Goal: Task Accomplishment & Management: Manage account settings

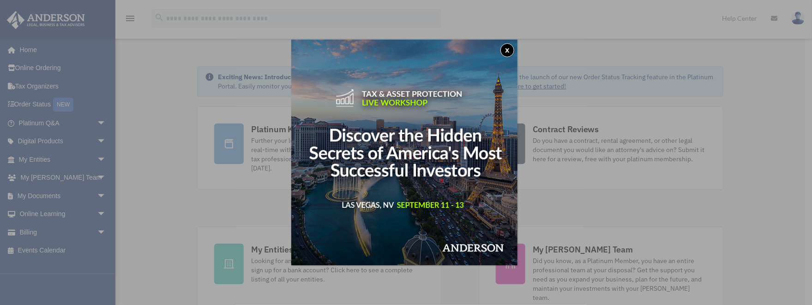
click at [47, 196] on div "x" at bounding box center [406, 152] width 812 height 305
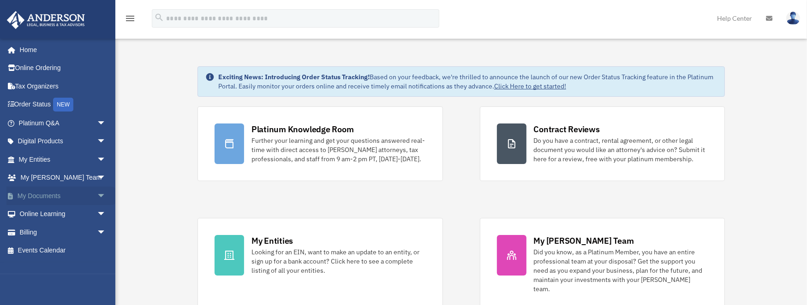
click at [48, 193] on link "My Documents arrow_drop_down" at bounding box center [63, 196] width 114 height 18
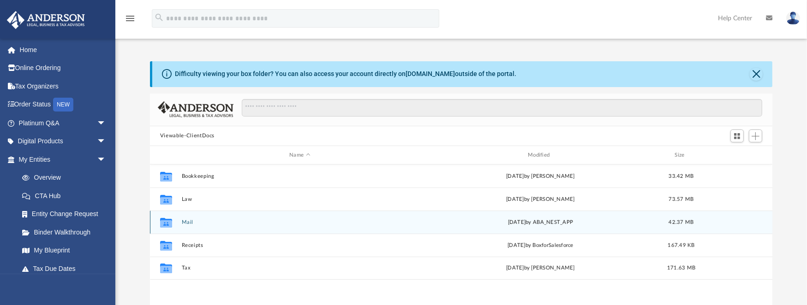
scroll to position [30, 0]
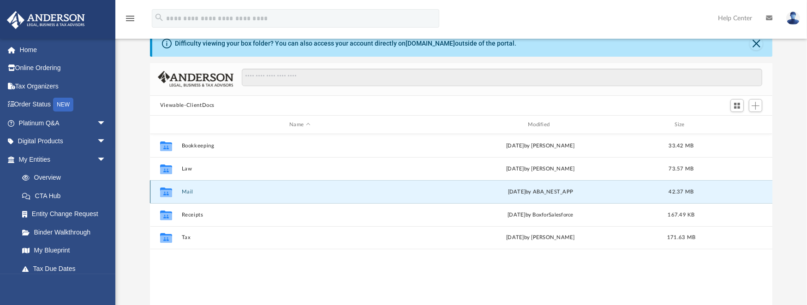
click at [187, 190] on button "Mail" at bounding box center [299, 192] width 237 height 6
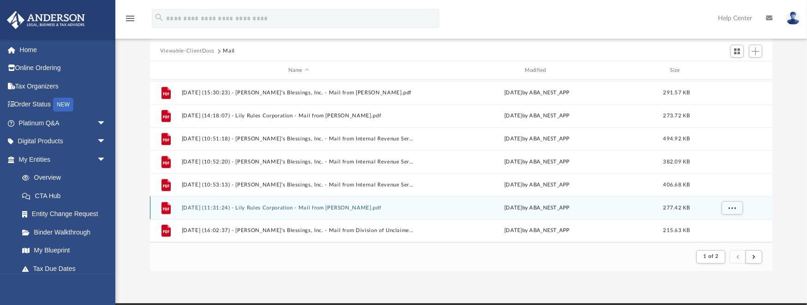
scroll to position [125, 0]
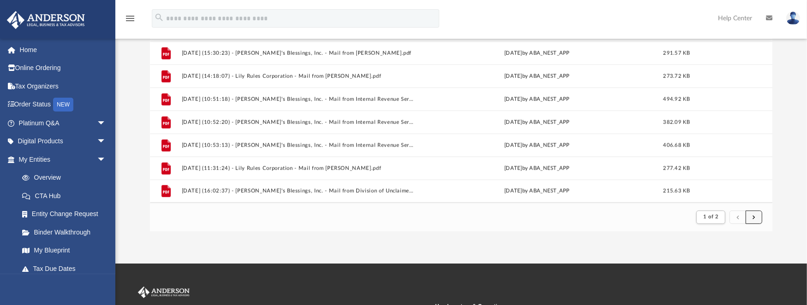
click at [756, 218] on button "submit" at bounding box center [754, 217] width 17 height 13
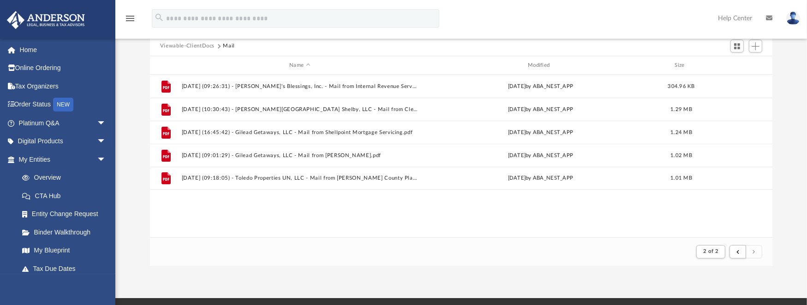
scroll to position [94, 0]
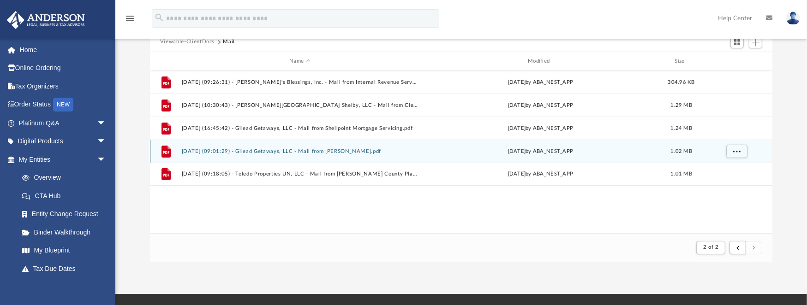
click at [353, 151] on button "2025.08.14 (09:01:29) - Gilead Getaways, LLC - Mail from Michael Hard.pdf" at bounding box center [299, 152] width 237 height 6
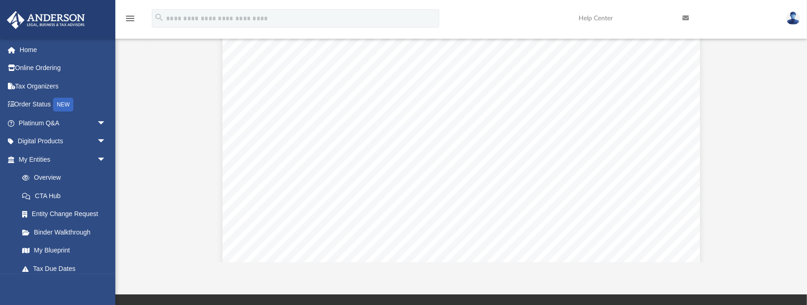
scroll to position [1847, 0]
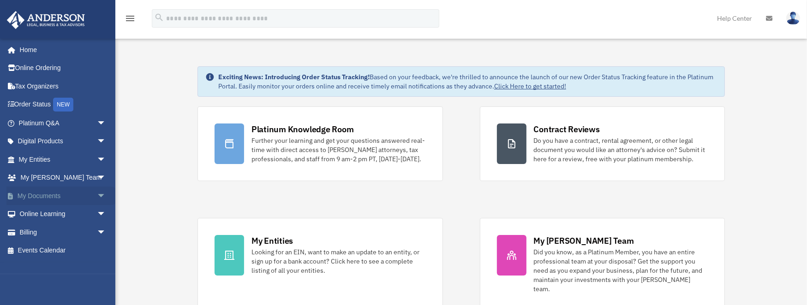
click at [34, 193] on link "My Documents arrow_drop_down" at bounding box center [63, 196] width 114 height 18
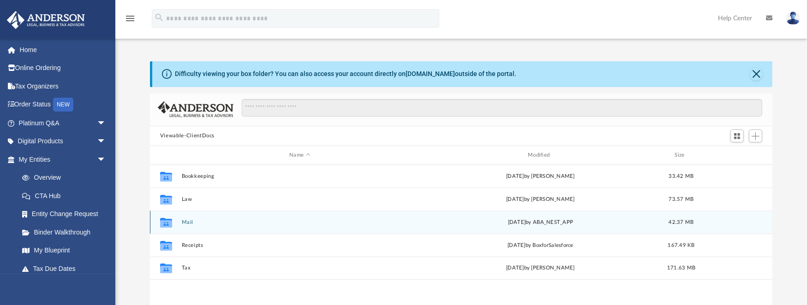
scroll to position [205, 617]
click at [188, 220] on button "Mail" at bounding box center [299, 223] width 237 height 6
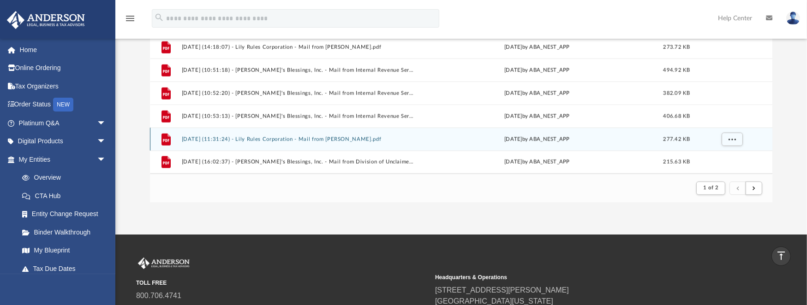
scroll to position [185, 0]
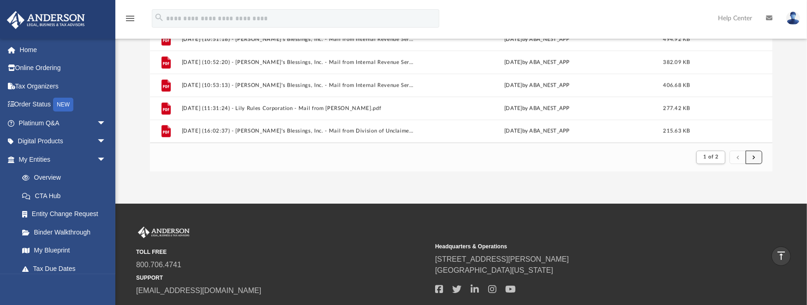
click at [756, 155] on button "submit" at bounding box center [754, 157] width 17 height 13
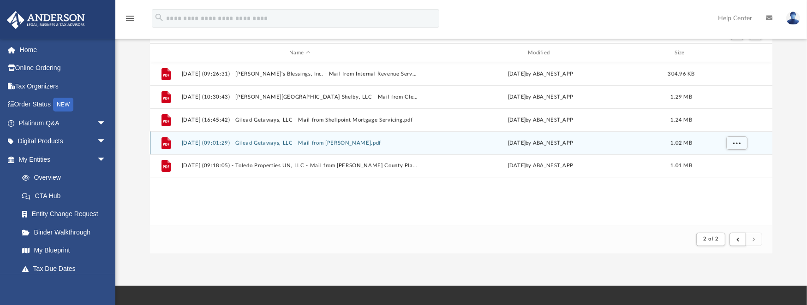
scroll to position [92, 0]
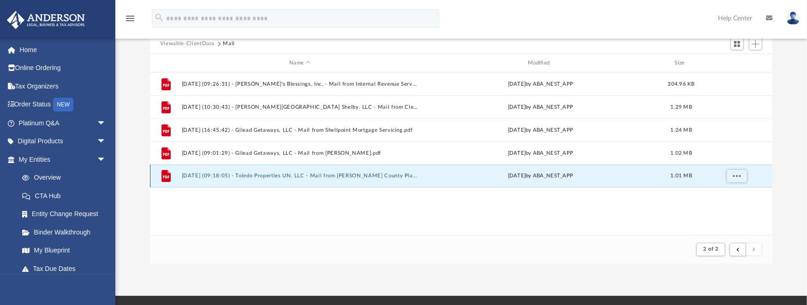
click at [362, 174] on button "2025.08.14 (09:18:05) - Toledo Properties UN, LLC - Mail from Toledo - Lucas Co…" at bounding box center [299, 176] width 237 height 6
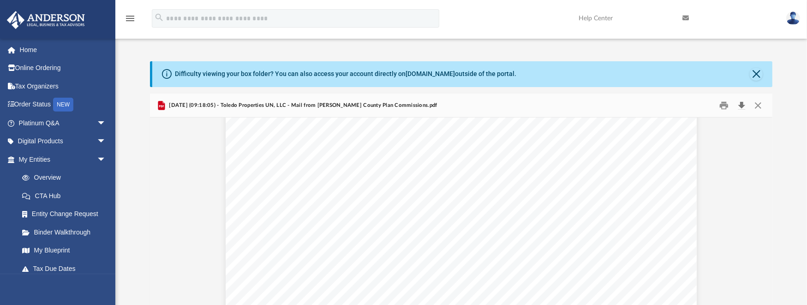
drag, startPoint x: 366, startPoint y: 182, endPoint x: 740, endPoint y: 104, distance: 381.4
click at [740, 104] on button "Download" at bounding box center [741, 105] width 17 height 14
click at [740, 105] on button "Download" at bounding box center [741, 105] width 17 height 14
click at [745, 103] on button "Download" at bounding box center [741, 105] width 17 height 14
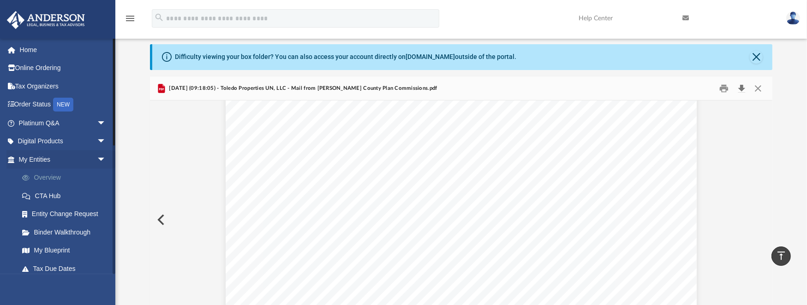
scroll to position [0, 0]
